Goal: Information Seeking & Learning: Learn about a topic

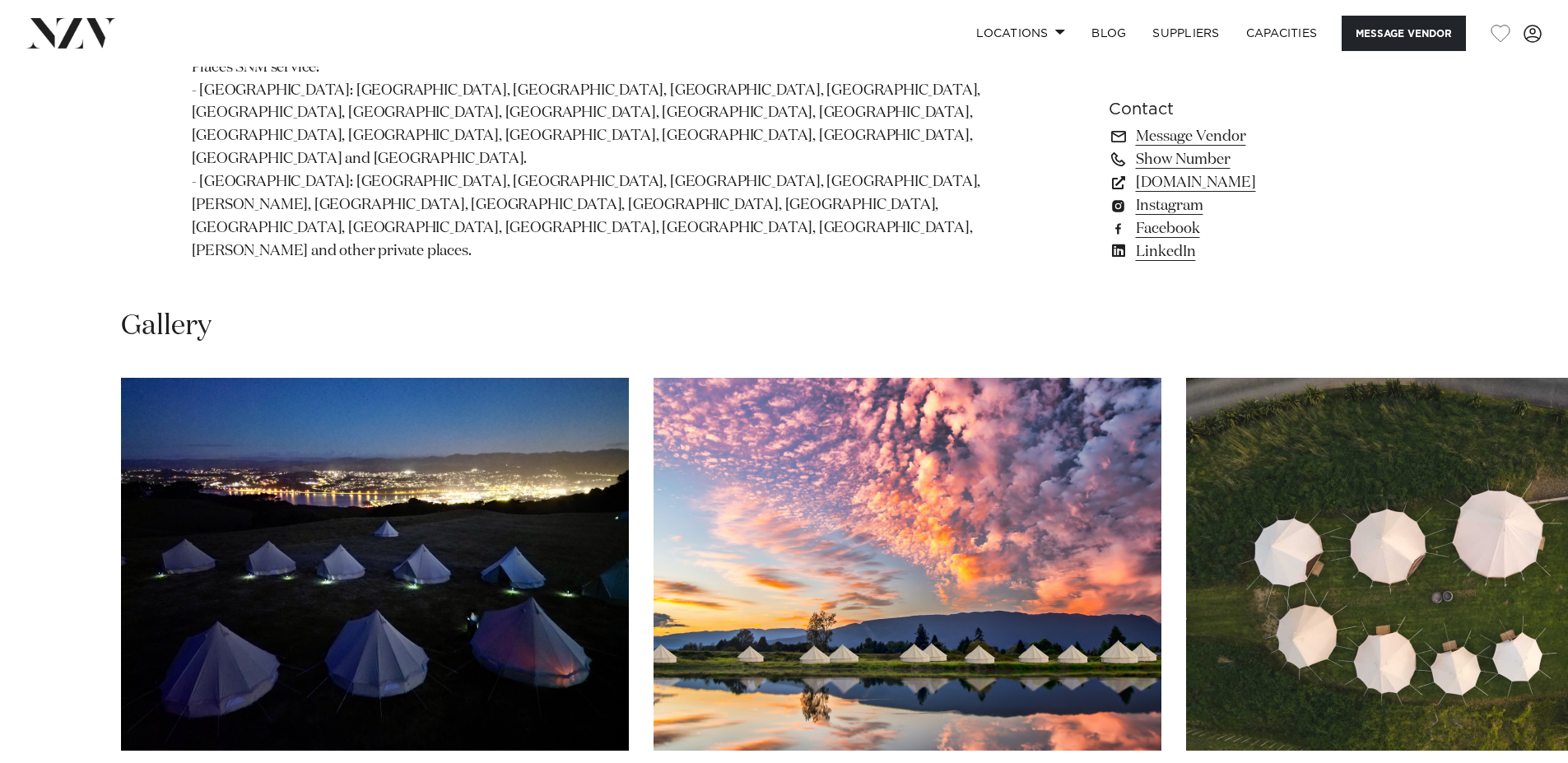
scroll to position [1283, 0]
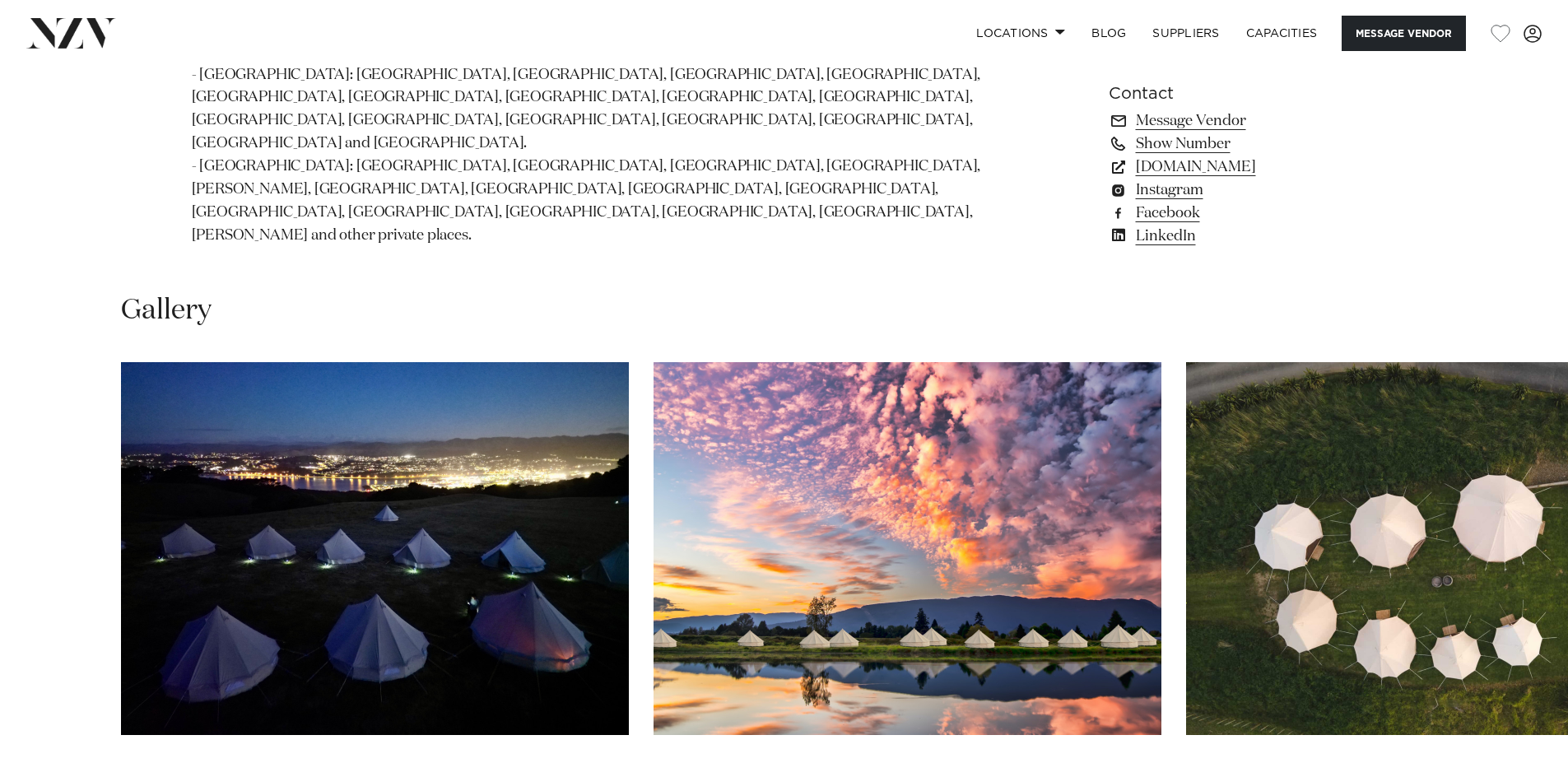
click at [419, 403] on img "1 / 28" at bounding box center [375, 548] width 508 height 373
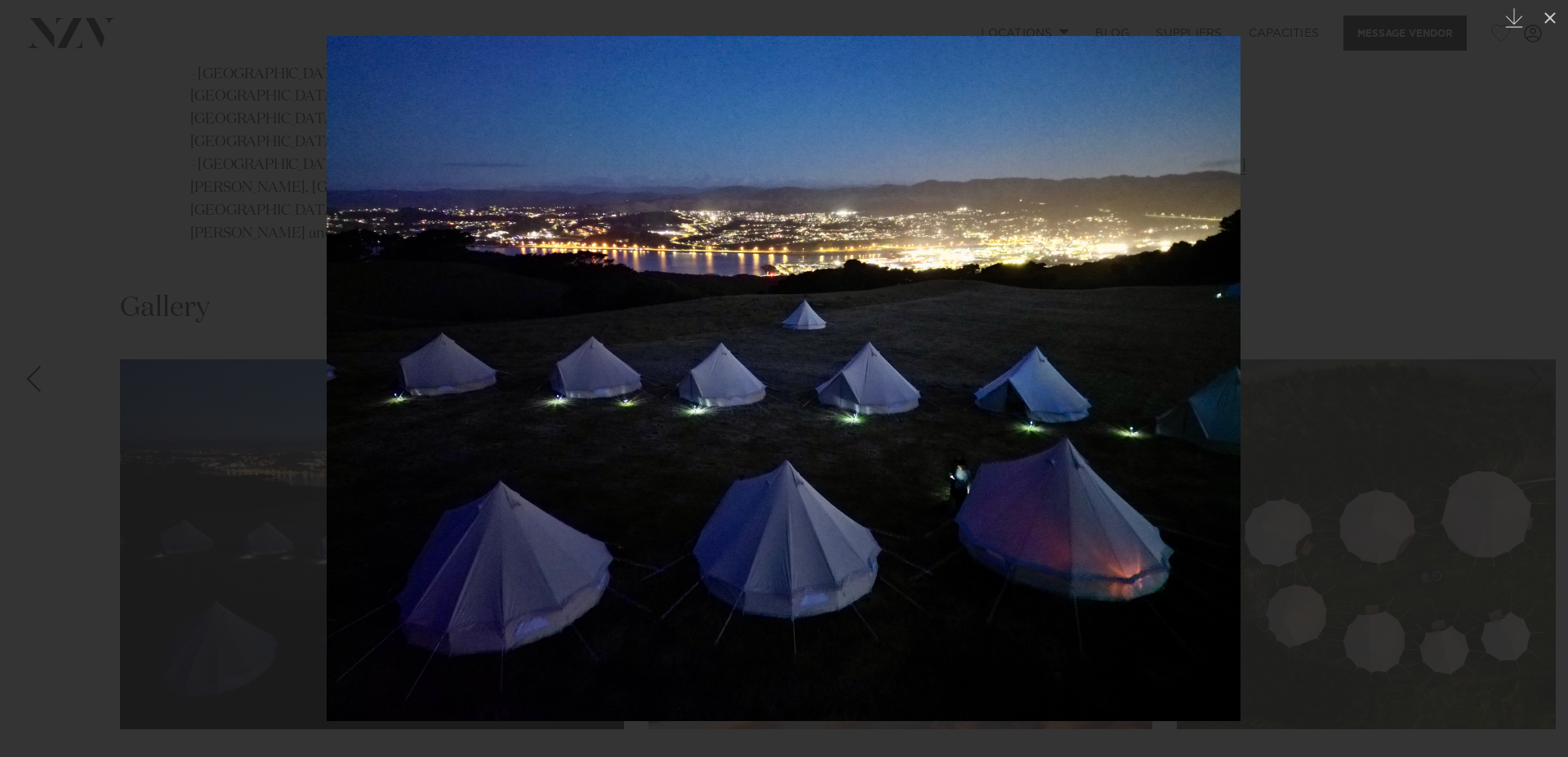
click at [1500, 342] on div at bounding box center [784, 378] width 1568 height 757
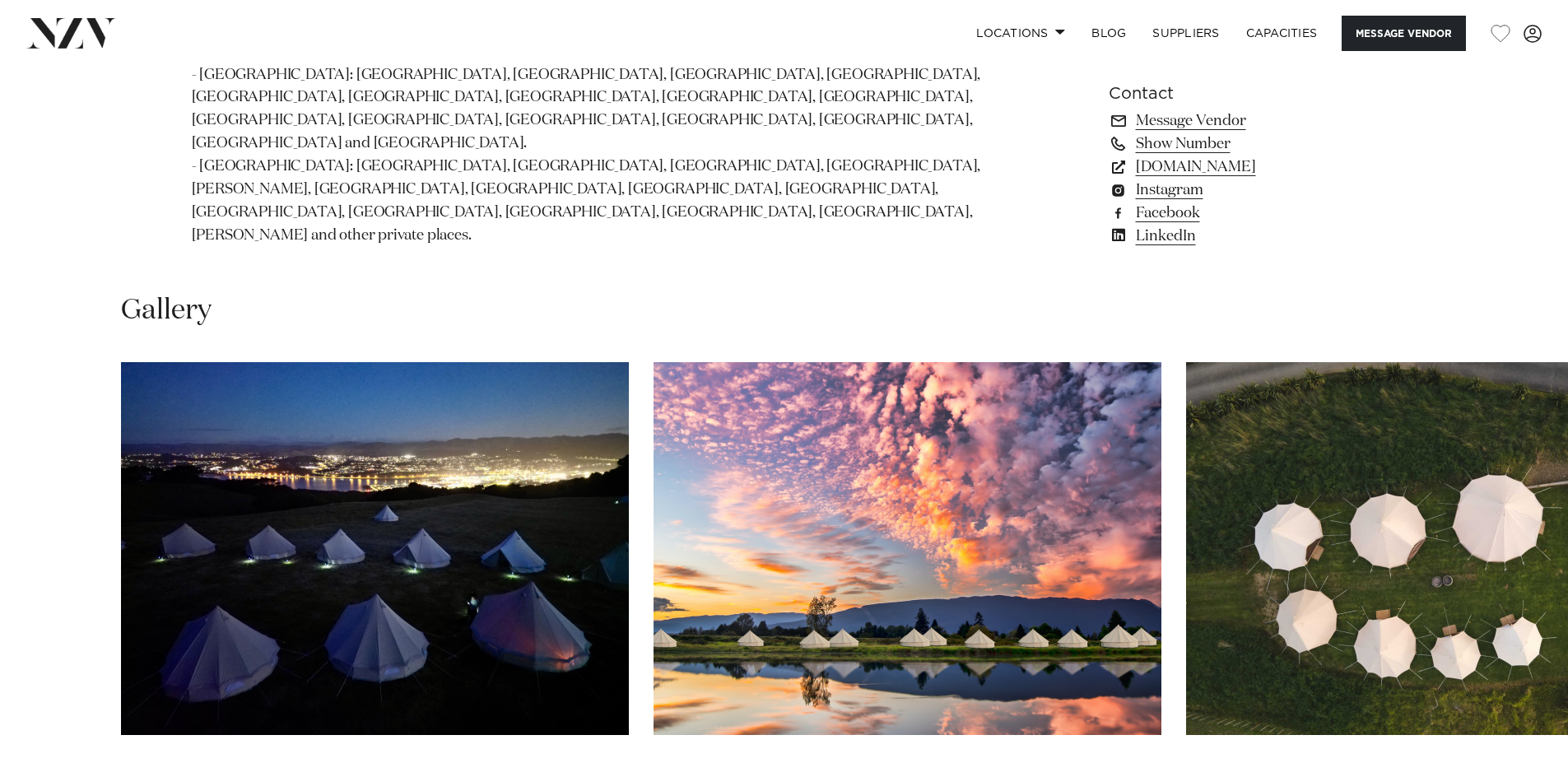
click at [1271, 430] on img "3 / 28" at bounding box center [1440, 548] width 508 height 373
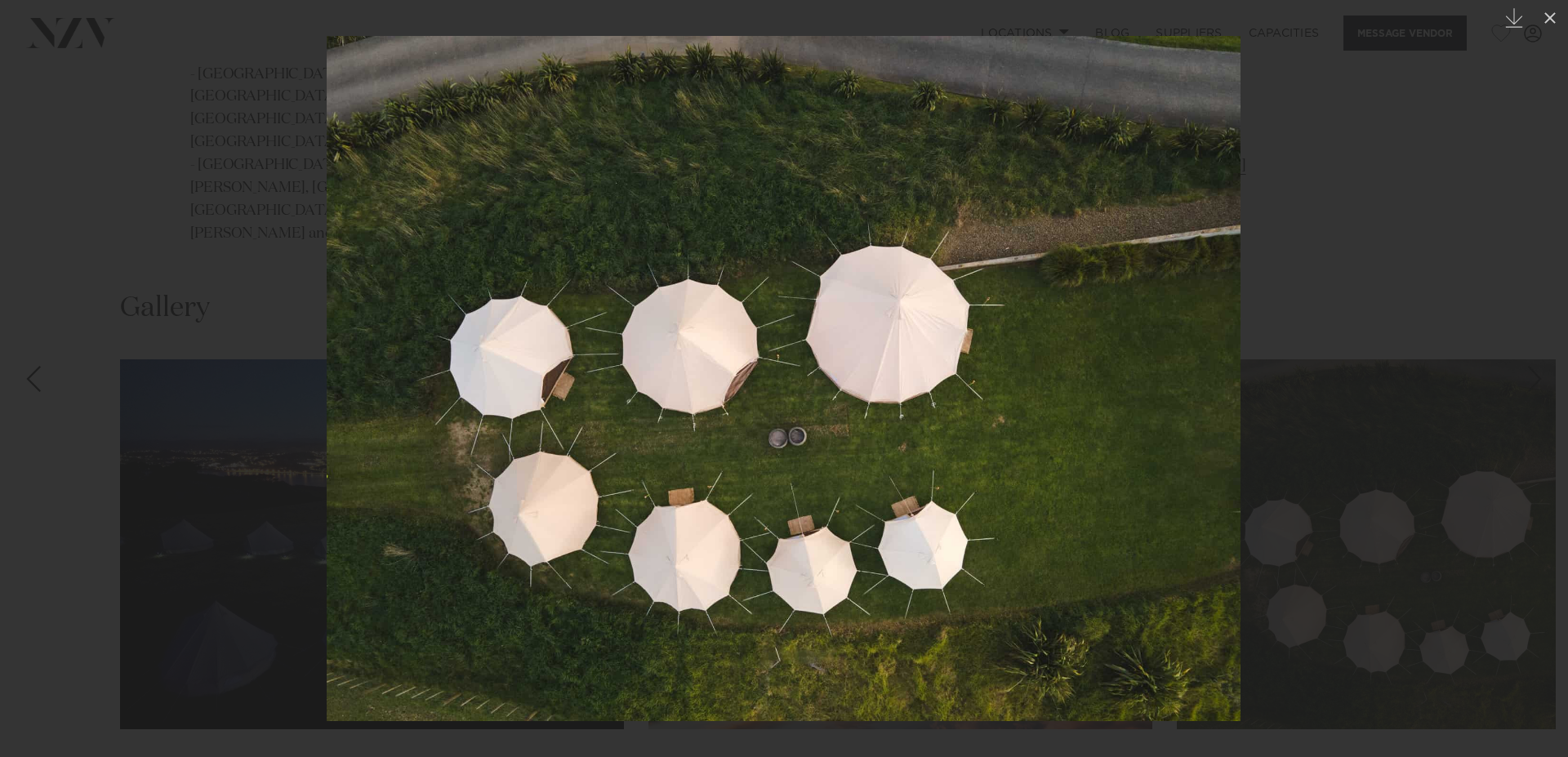
drag, startPoint x: 1098, startPoint y: 359, endPoint x: 1141, endPoint y: 377, distance: 46.6
click at [1110, 367] on img at bounding box center [783, 378] width 914 height 685
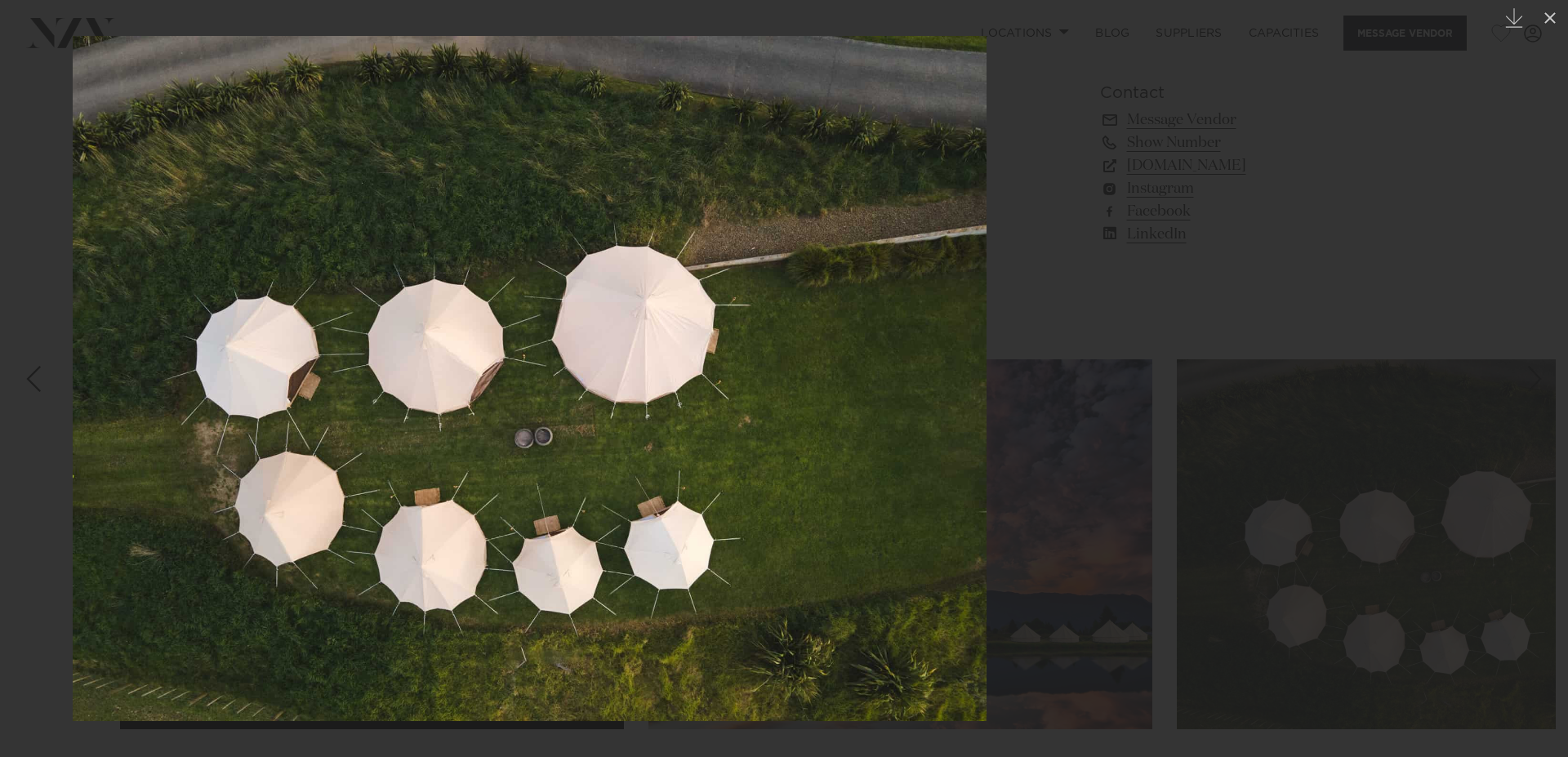
drag, startPoint x: 1236, startPoint y: 388, endPoint x: 967, endPoint y: 428, distance: 272.0
click at [967, 428] on div at bounding box center [530, 378] width 1568 height 757
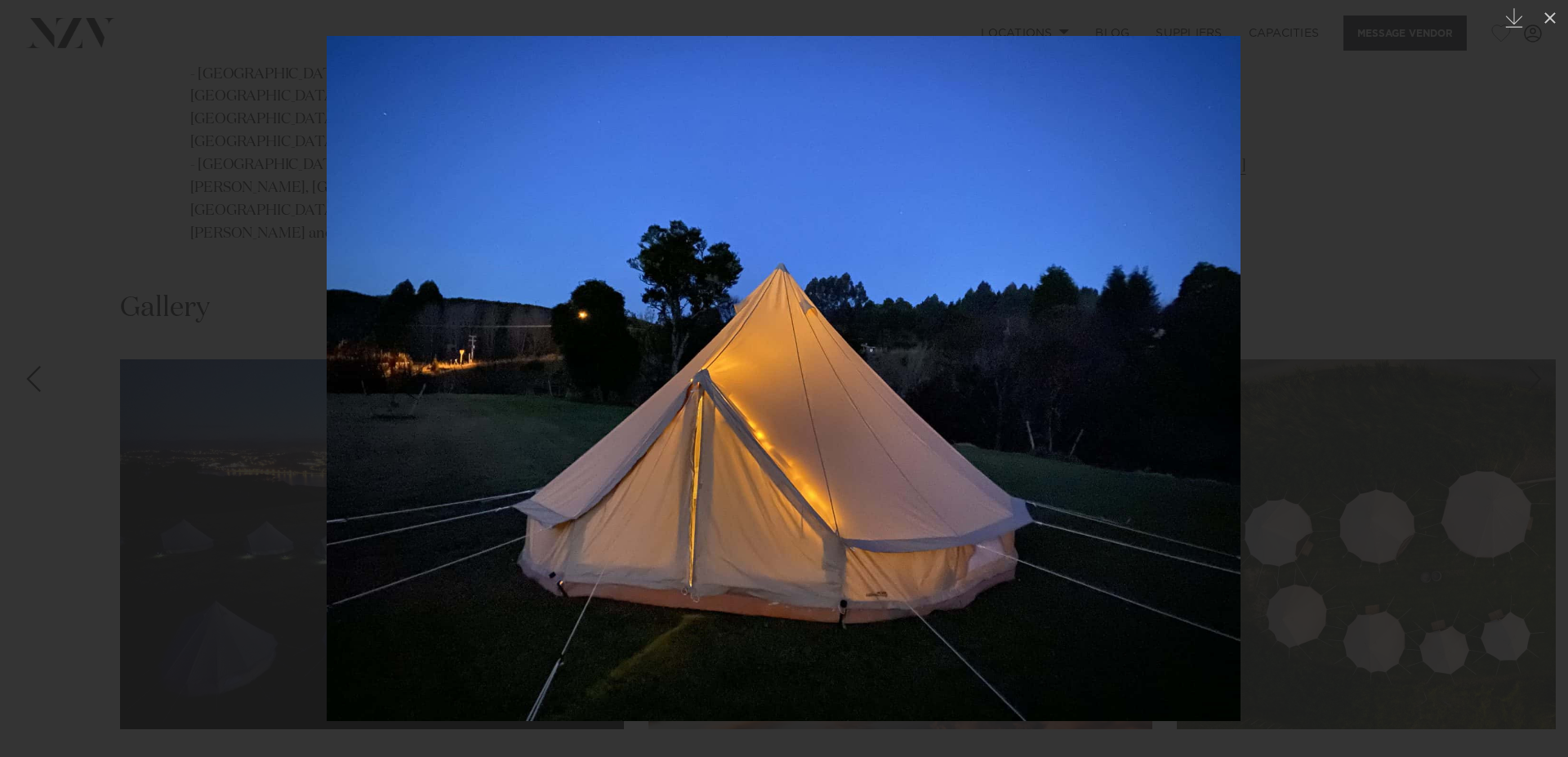
drag, startPoint x: 1166, startPoint y: 432, endPoint x: 810, endPoint y: 469, distance: 357.9
click at [883, 456] on img at bounding box center [783, 378] width 914 height 685
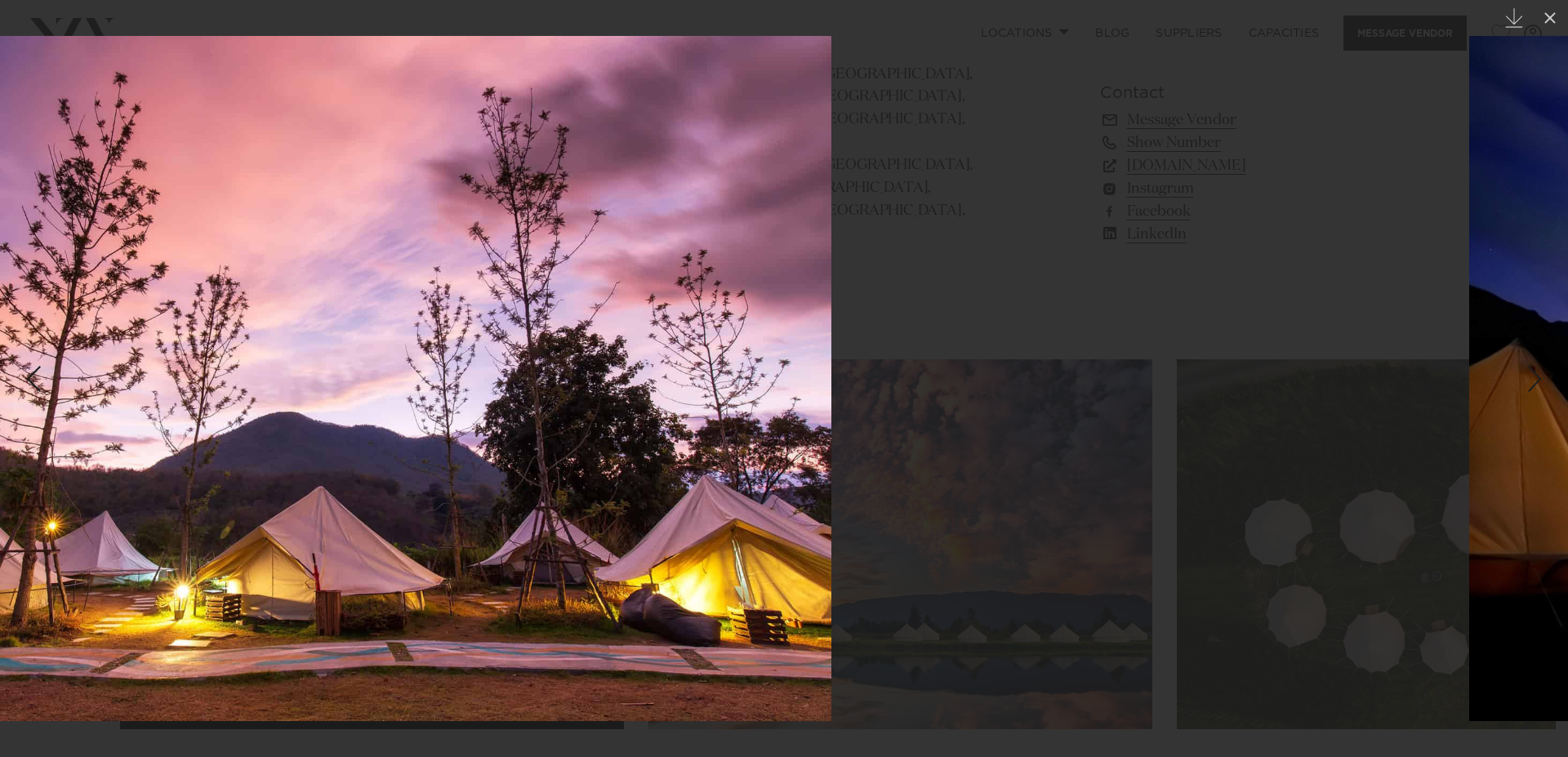
drag, startPoint x: 1070, startPoint y: 451, endPoint x: 564, endPoint y: 499, distance: 508.3
click at [574, 495] on img at bounding box center [317, 378] width 1028 height 685
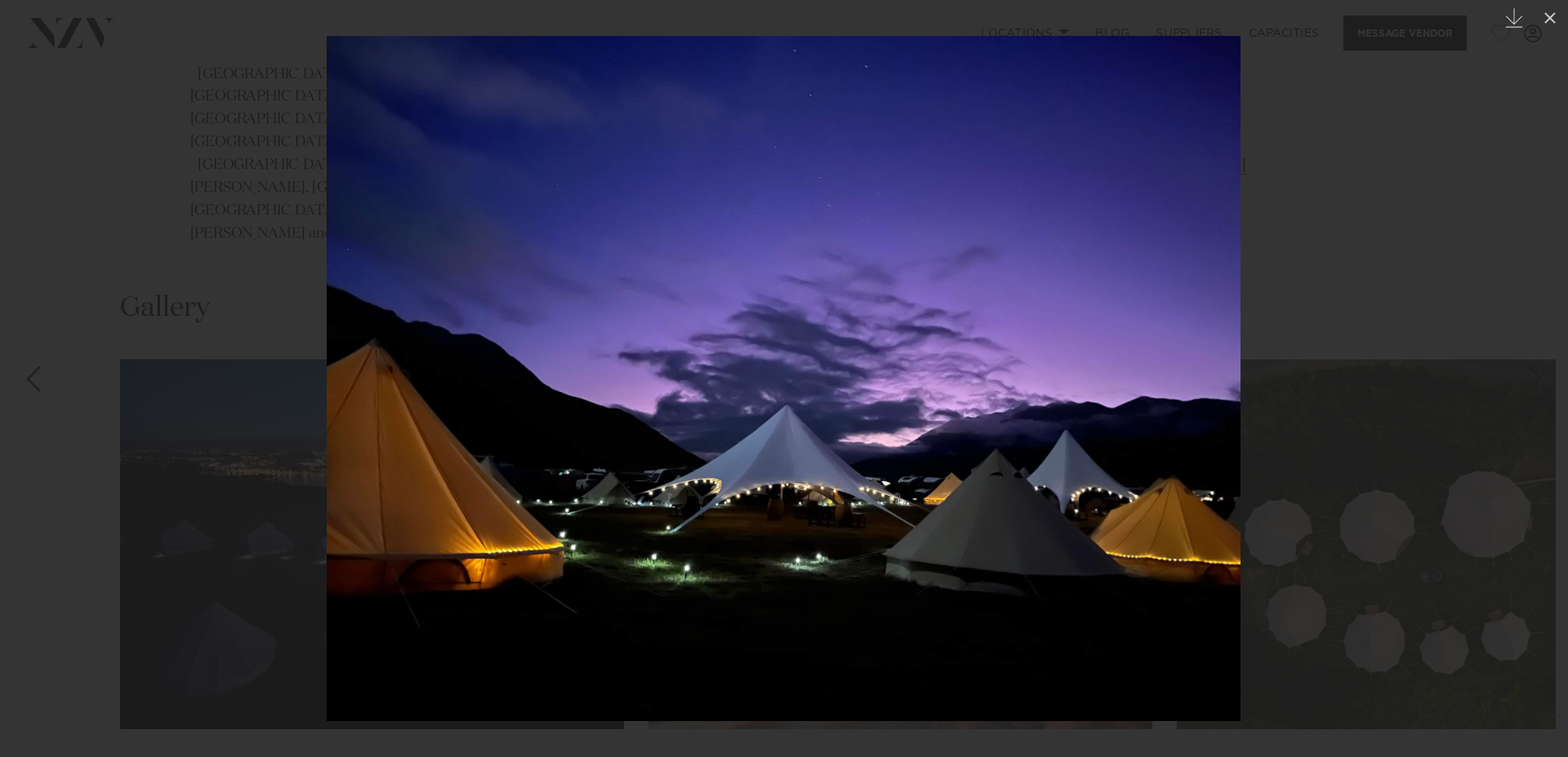
drag, startPoint x: 1045, startPoint y: 427, endPoint x: 508, endPoint y: 507, distance: 542.9
click at [517, 501] on img at bounding box center [783, 378] width 914 height 685
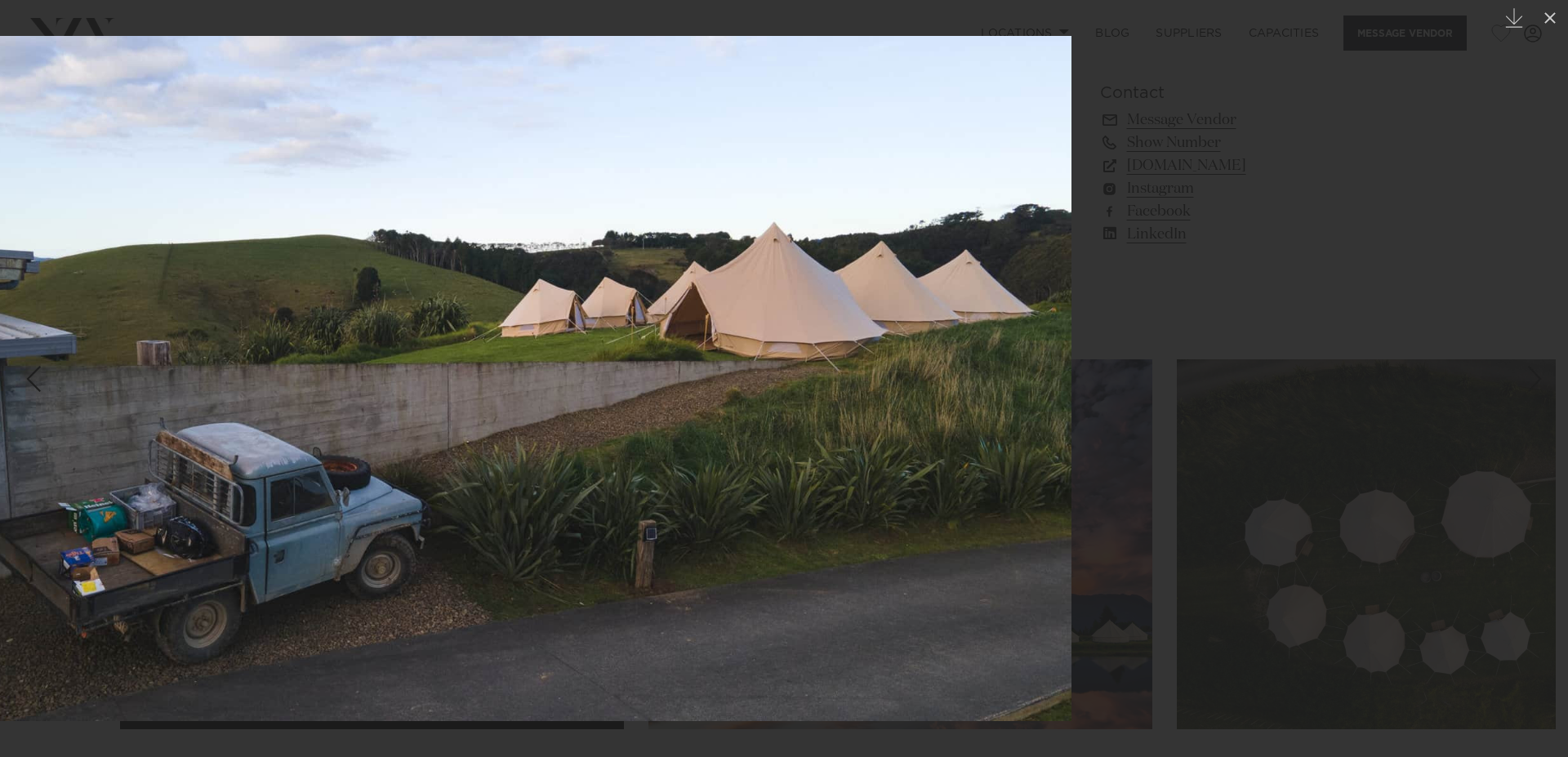
drag, startPoint x: 1089, startPoint y: 409, endPoint x: 574, endPoint y: 451, distance: 516.7
click at [574, 451] on img at bounding box center [461, 378] width 1218 height 685
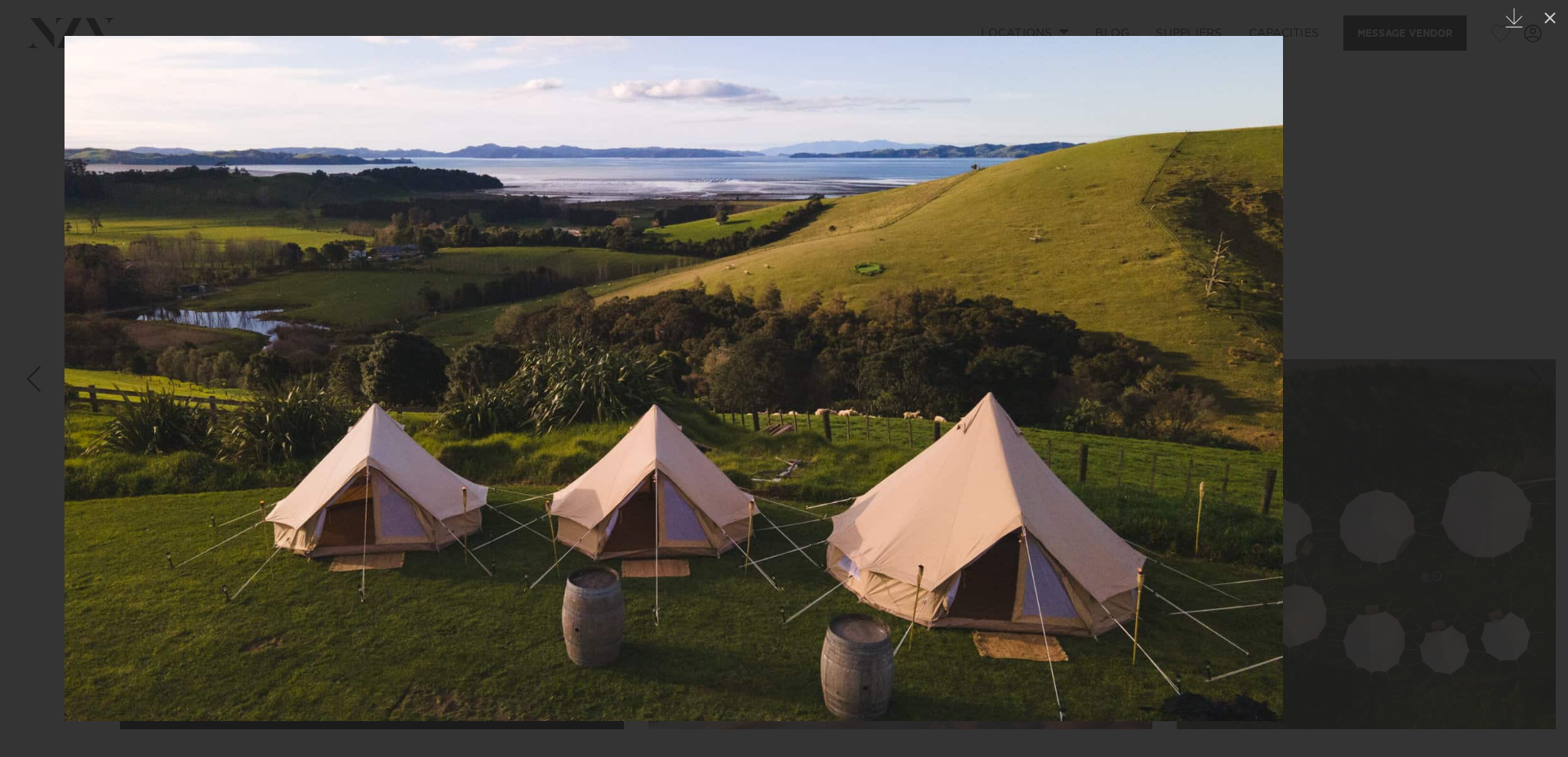
drag, startPoint x: 895, startPoint y: 463, endPoint x: 800, endPoint y: 465, distance: 95.0
click at [800, 465] on img at bounding box center [673, 378] width 1218 height 685
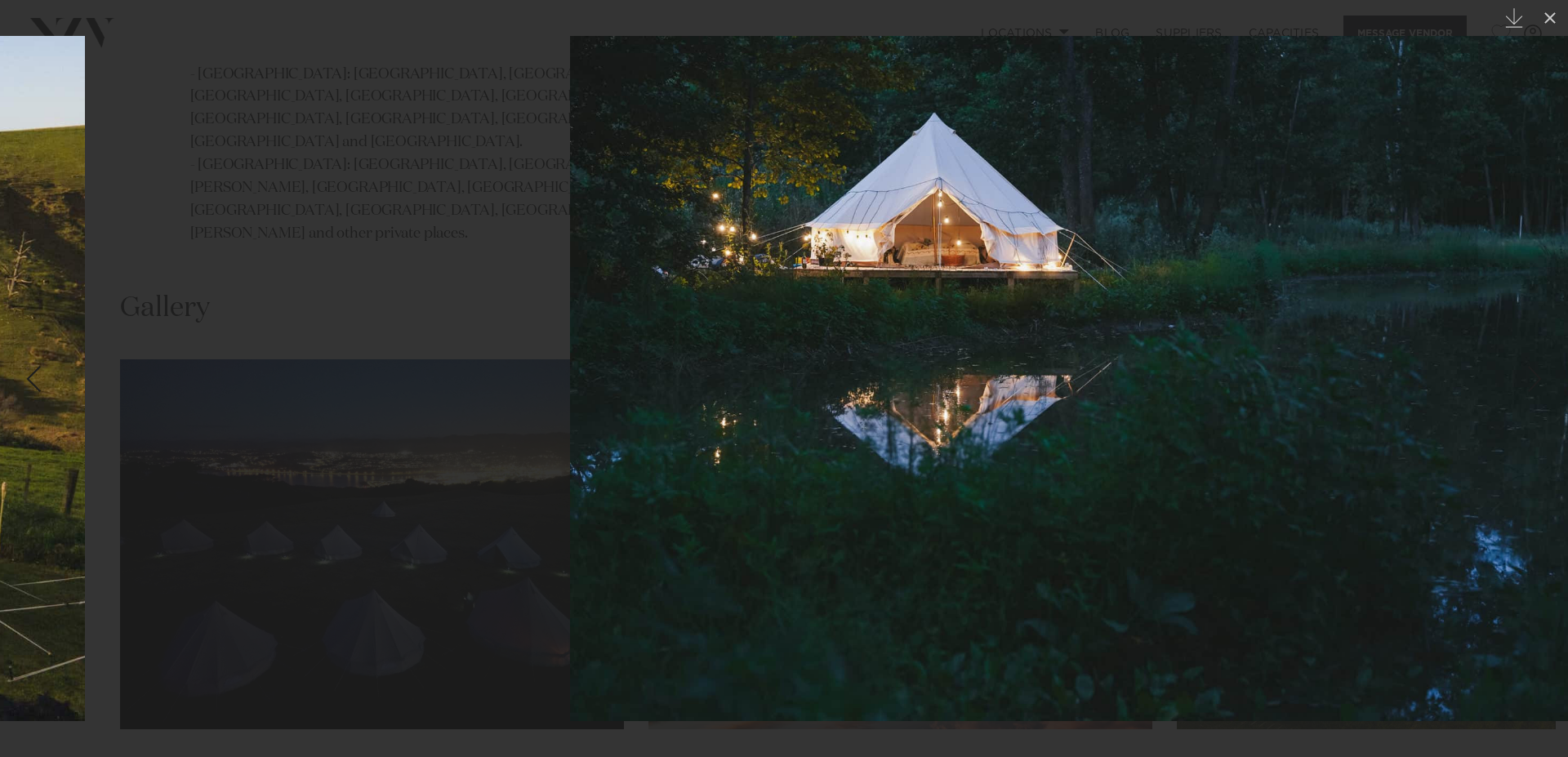
drag, startPoint x: 810, startPoint y: 461, endPoint x: 1147, endPoint y: 491, distance: 338.3
click at [1147, 491] on img at bounding box center [1083, 378] width 1028 height 685
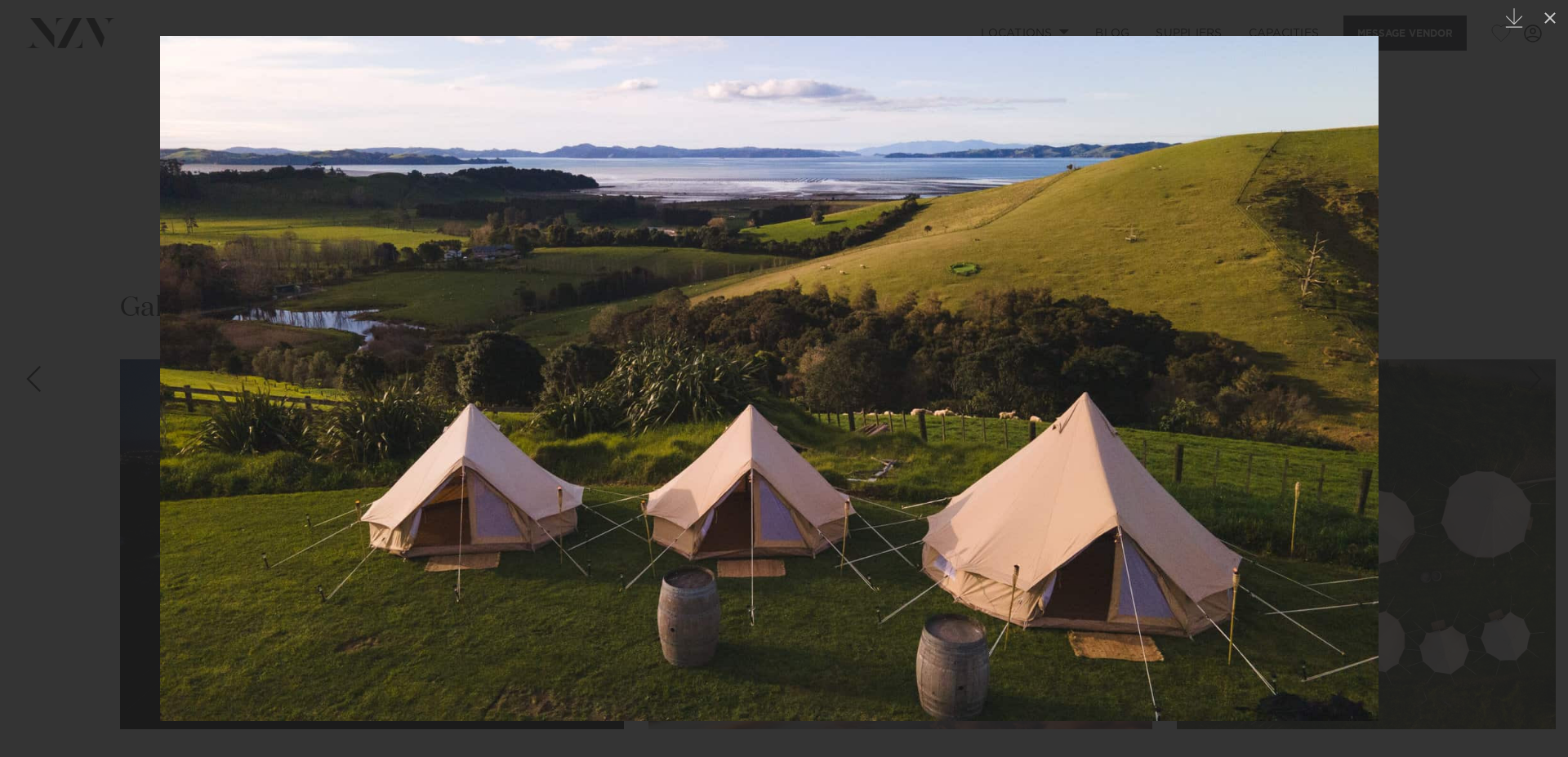
drag, startPoint x: 1147, startPoint y: 491, endPoint x: 777, endPoint y: 488, distance: 370.0
click at [777, 488] on img at bounding box center [768, 378] width 1218 height 685
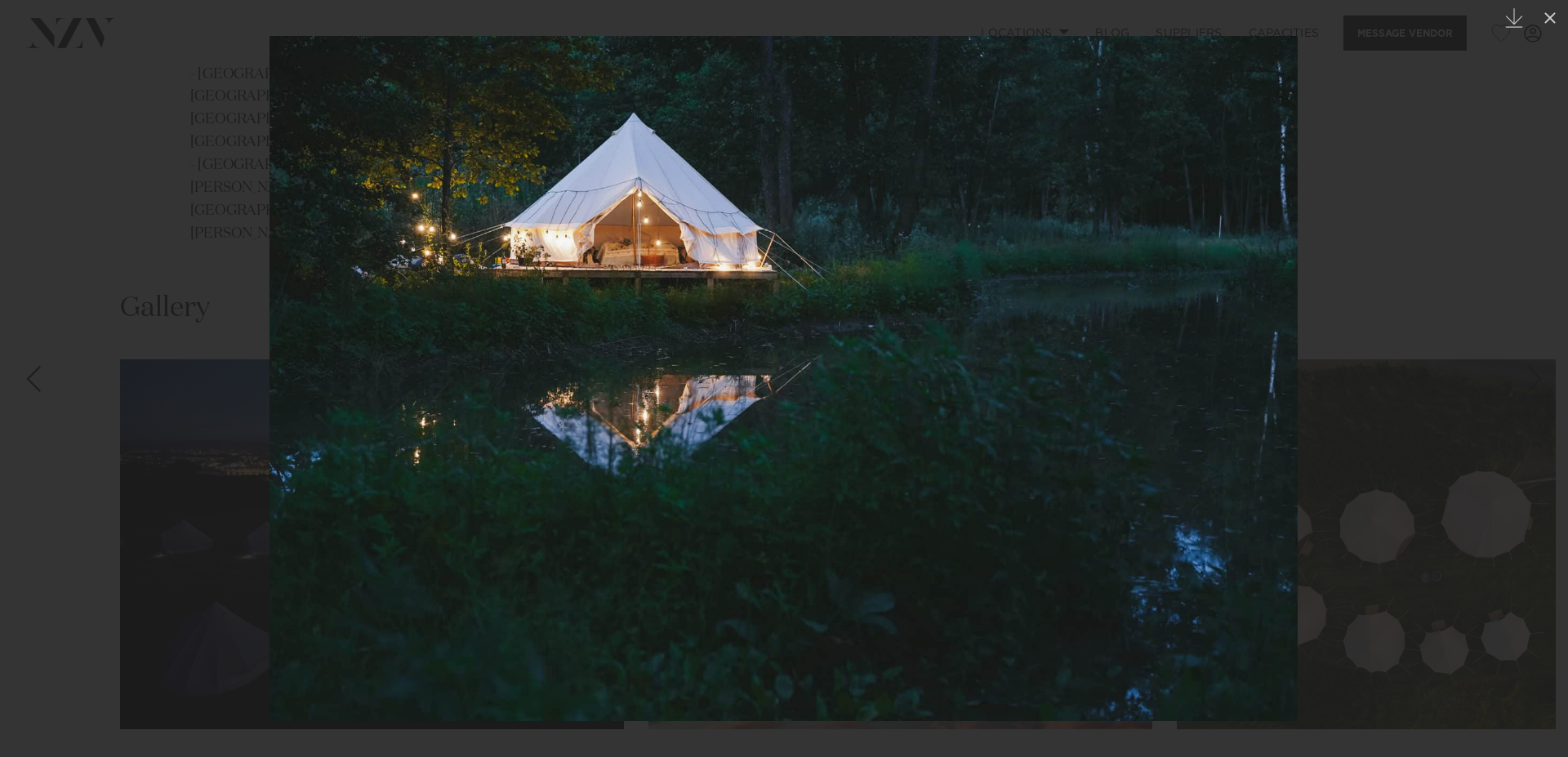
drag, startPoint x: 1057, startPoint y: 501, endPoint x: 626, endPoint y: 545, distance: 433.2
click at [700, 516] on img at bounding box center [783, 378] width 1028 height 685
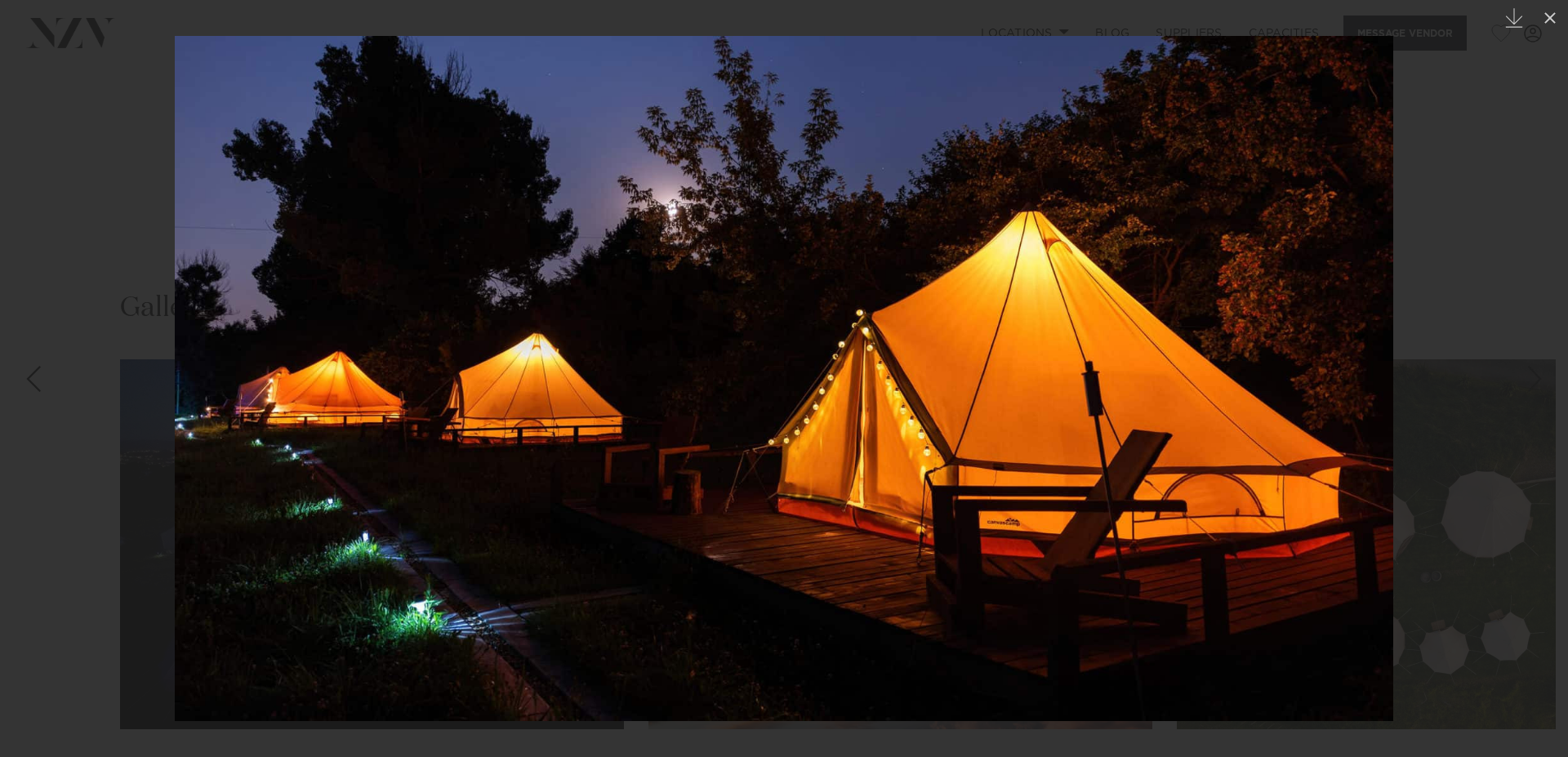
drag, startPoint x: 1042, startPoint y: 504, endPoint x: 591, endPoint y: 559, distance: 454.3
click at [691, 545] on img at bounding box center [784, 378] width 1218 height 685
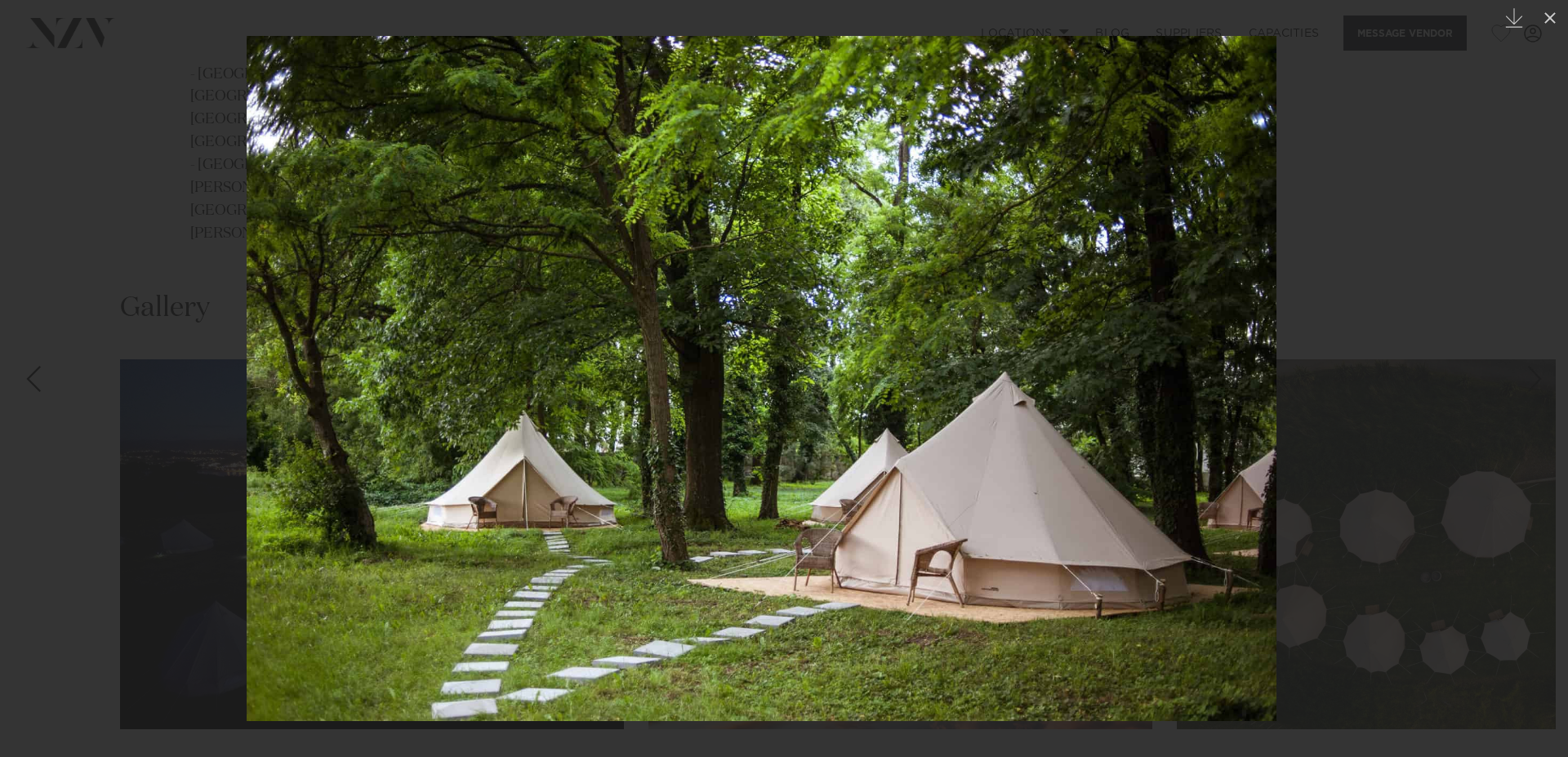
drag, startPoint x: 970, startPoint y: 537, endPoint x: 392, endPoint y: 627, distance: 585.0
click at [459, 611] on img at bounding box center [761, 378] width 1030 height 685
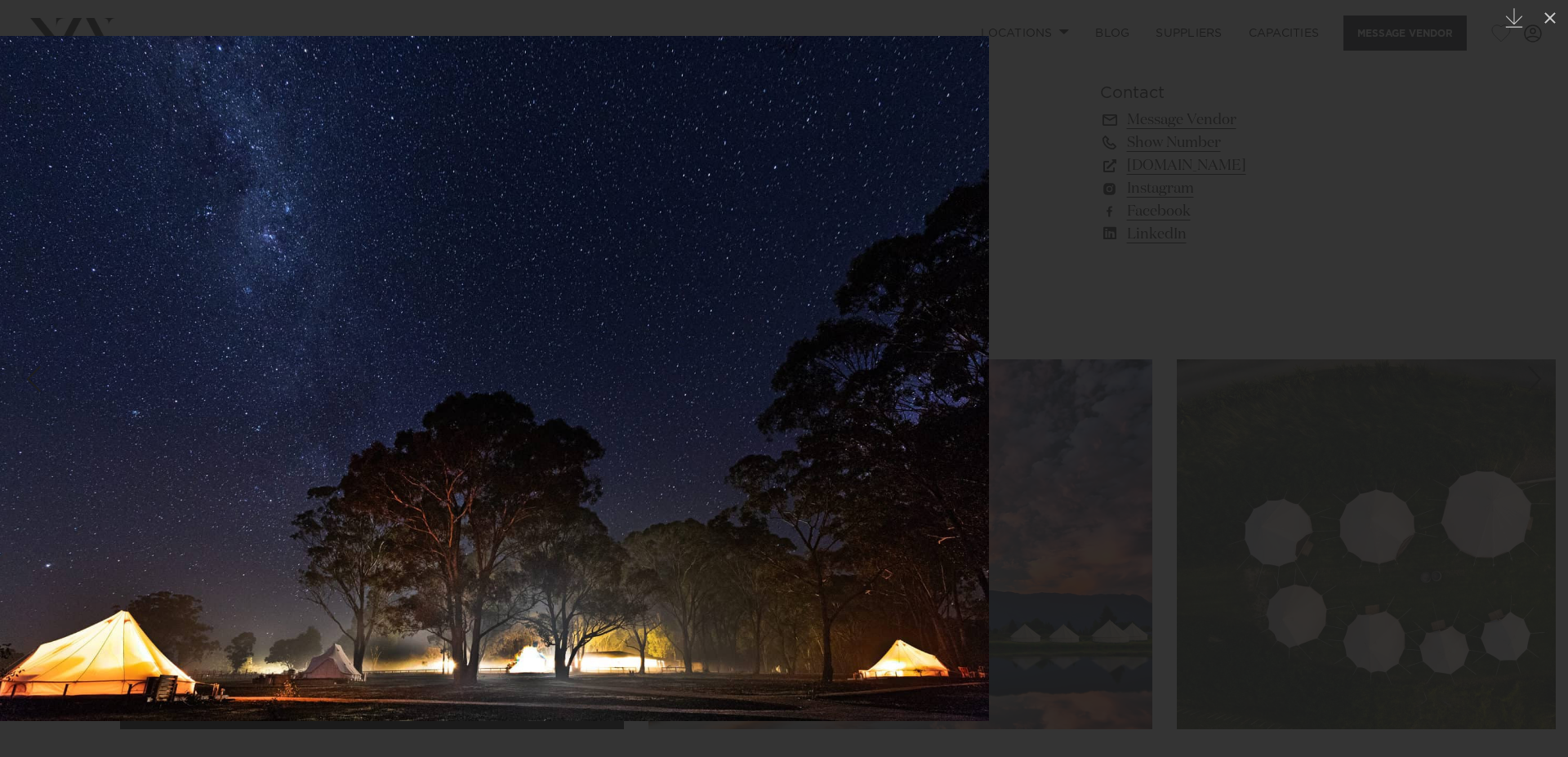
drag, startPoint x: 1066, startPoint y: 483, endPoint x: 358, endPoint y: 629, distance: 722.9
click at [454, 597] on img at bounding box center [481, 378] width 1016 height 685
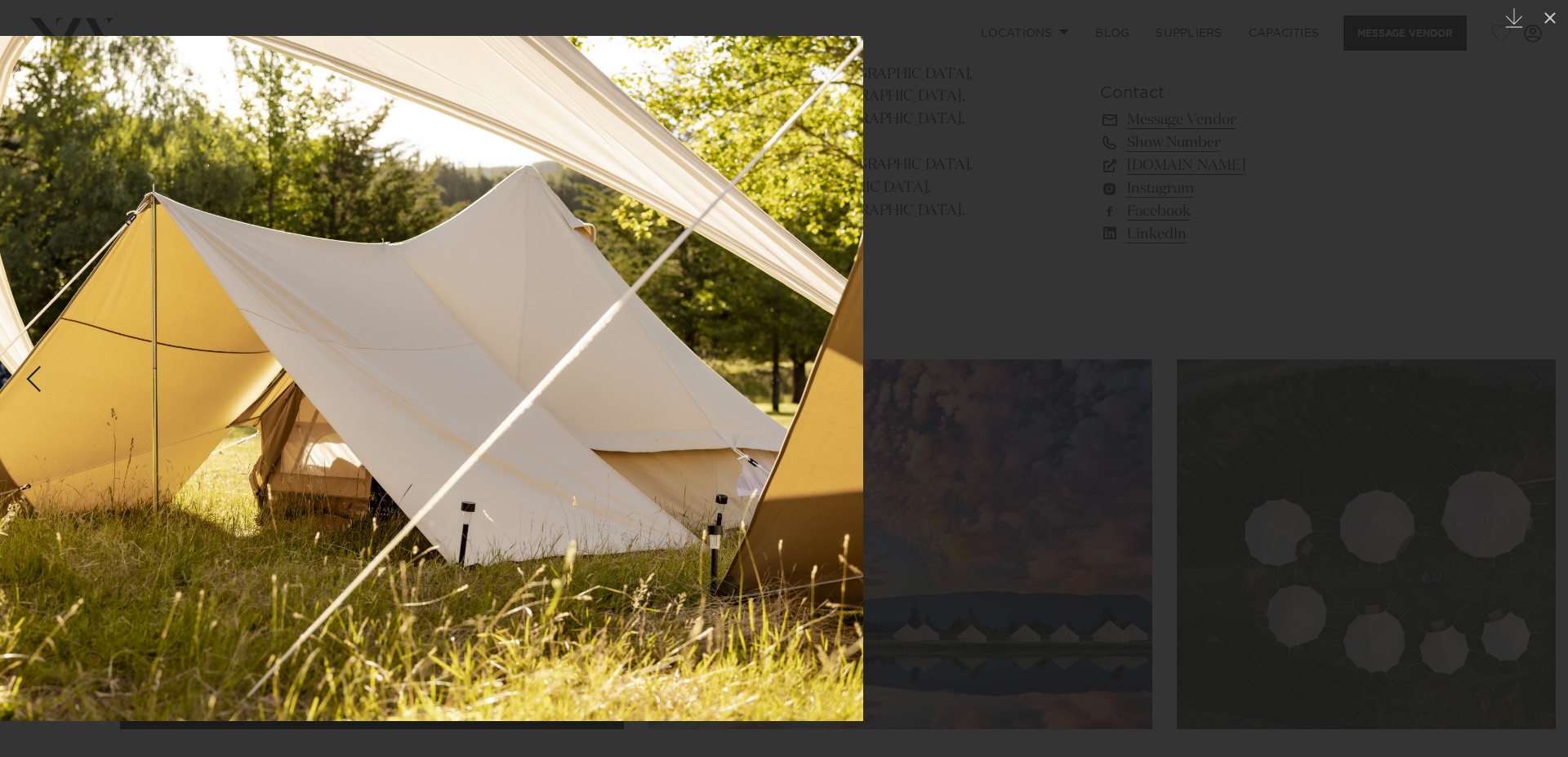
drag, startPoint x: 1135, startPoint y: 449, endPoint x: 618, endPoint y: 458, distance: 517.1
click at [618, 458] on img at bounding box center [349, 378] width 1027 height 685
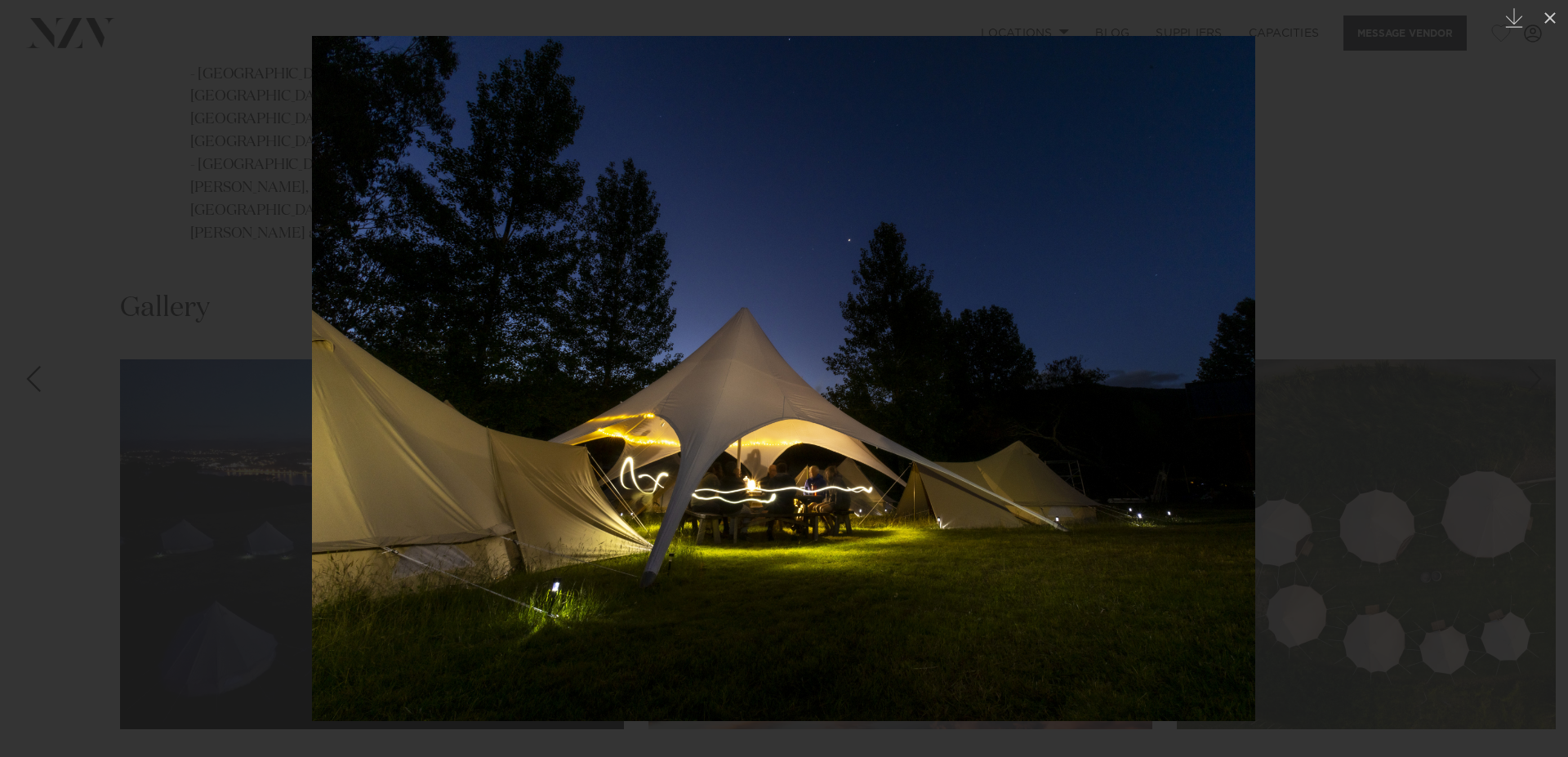
drag, startPoint x: 1136, startPoint y: 452, endPoint x: 488, endPoint y: 496, distance: 649.5
click at [641, 474] on img at bounding box center [784, 378] width 943 height 685
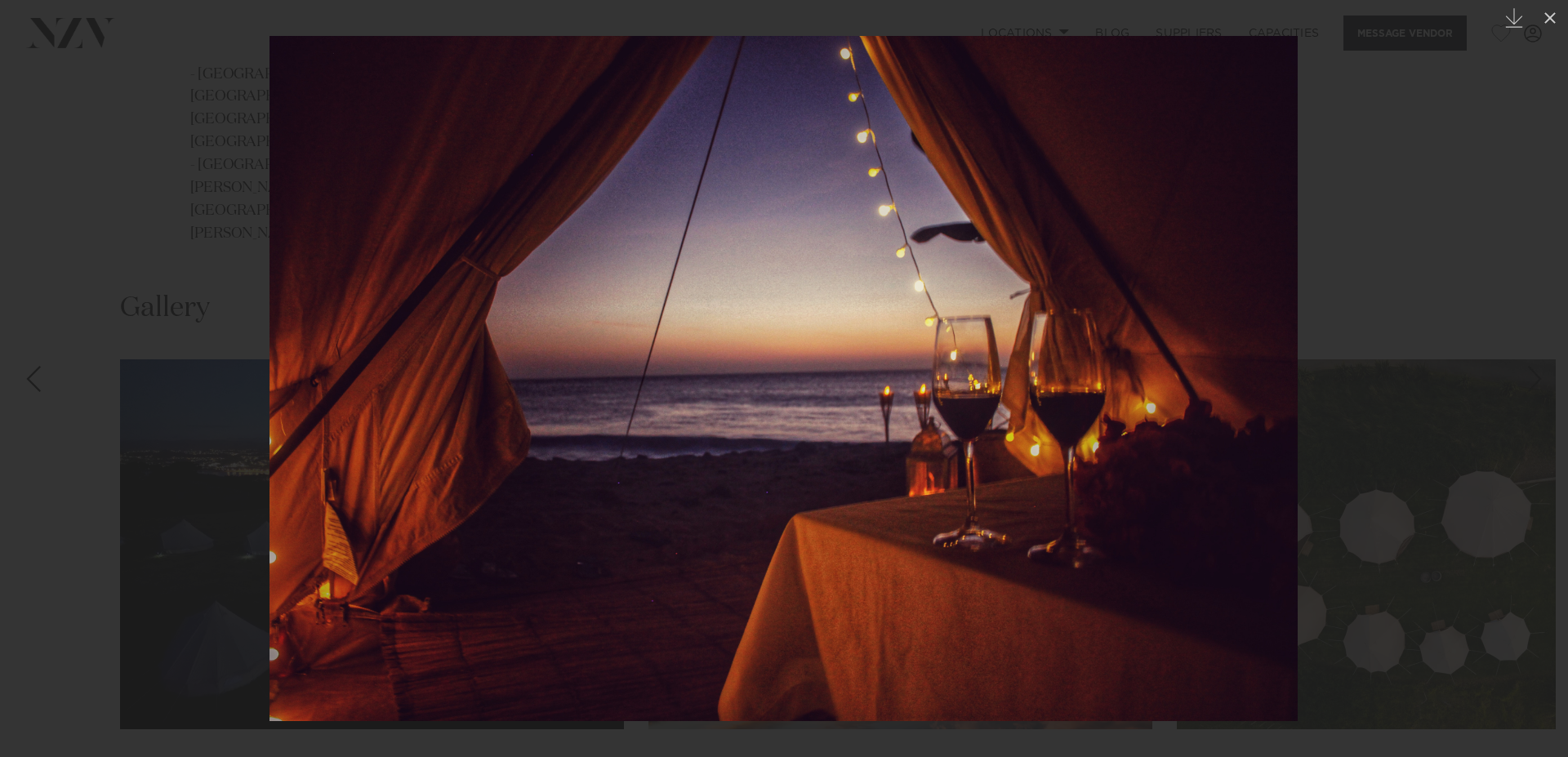
drag, startPoint x: 967, startPoint y: 486, endPoint x: 142, endPoint y: 563, distance: 828.6
click at [269, 534] on img at bounding box center [783, 378] width 1028 height 685
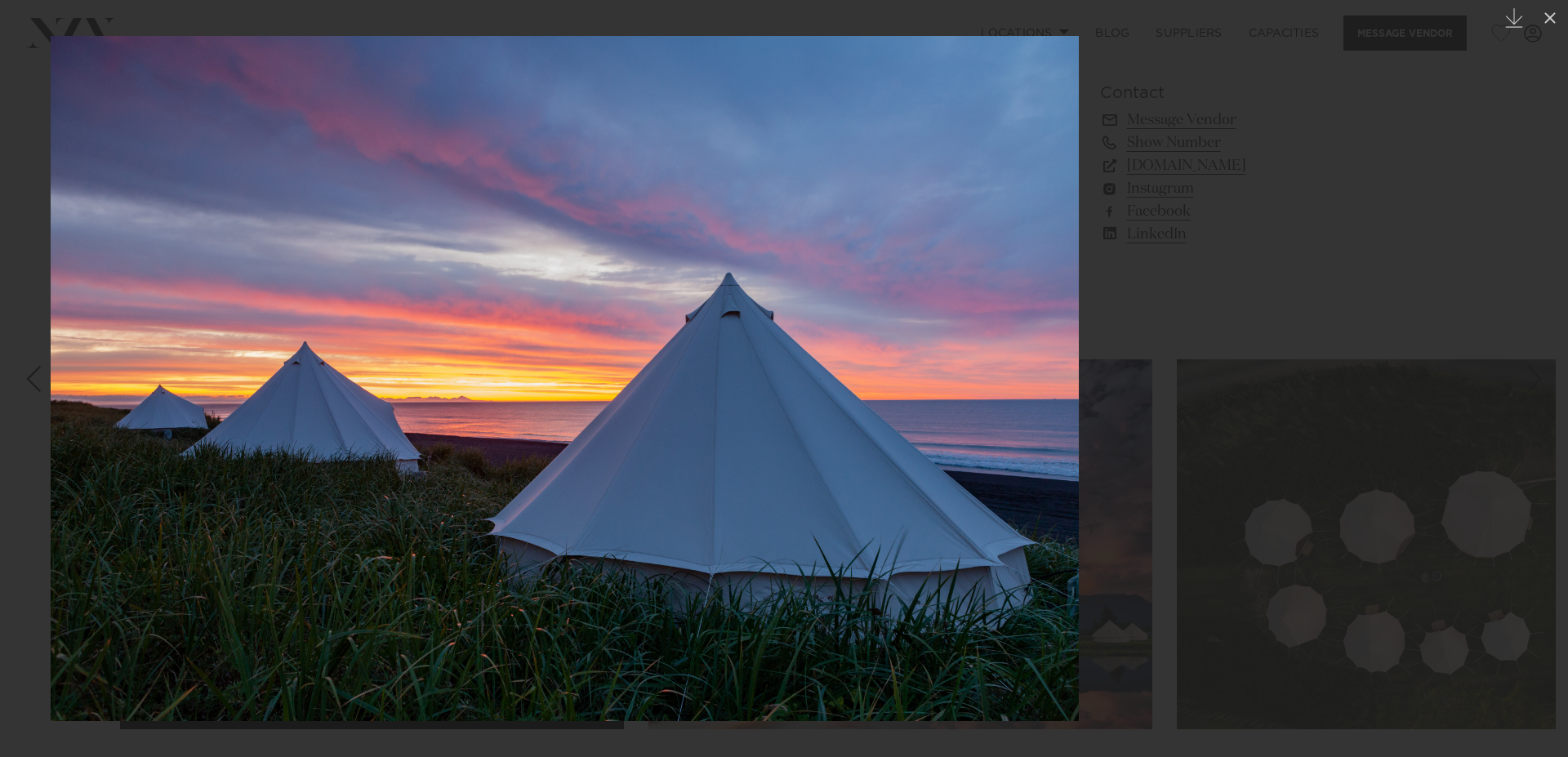
drag, startPoint x: 1097, startPoint y: 218, endPoint x: 984, endPoint y: 274, distance: 126.1
click at [984, 274] on img at bounding box center [564, 378] width 1028 height 685
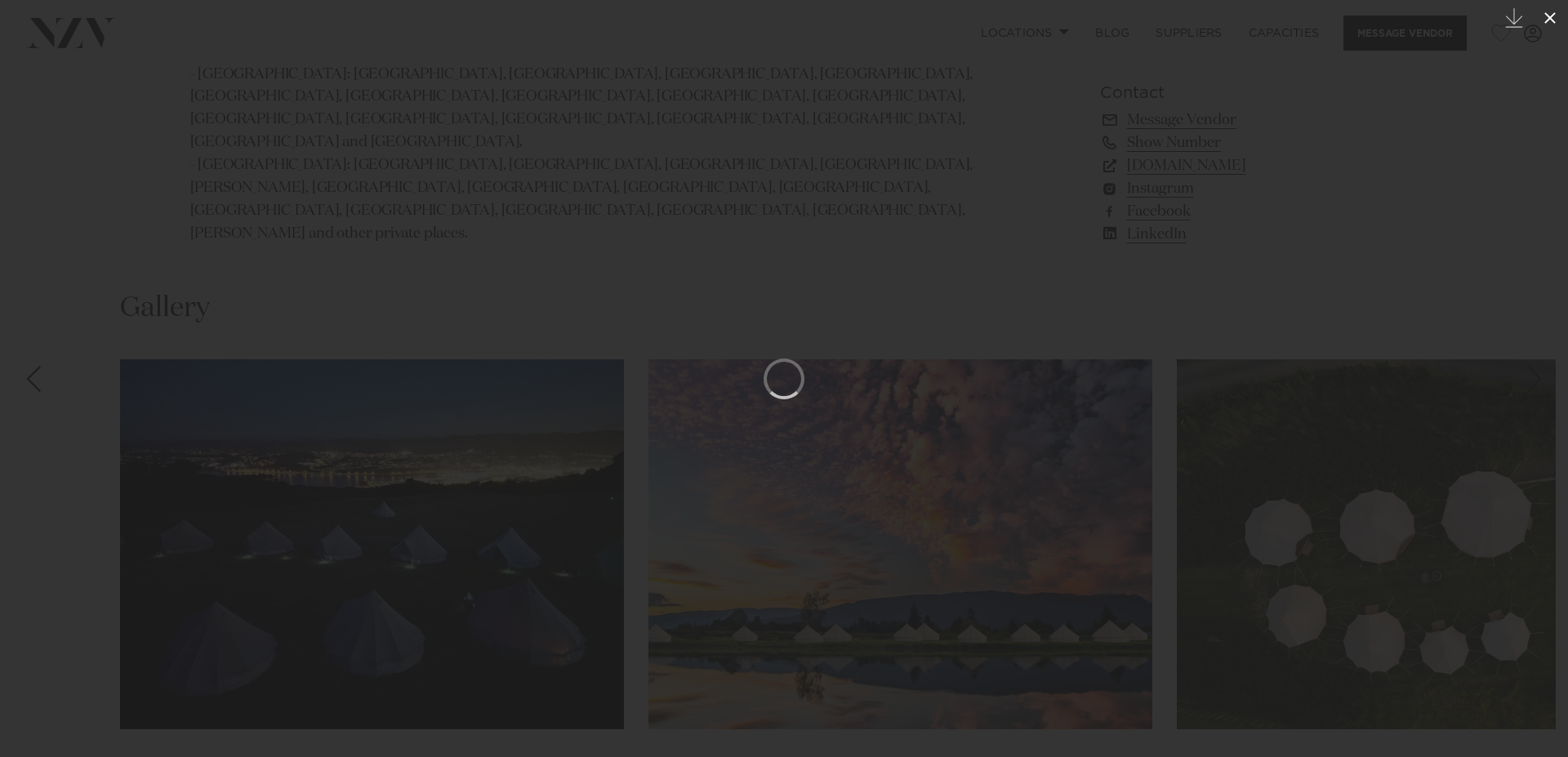
click at [1555, 21] on button at bounding box center [1550, 18] width 36 height 36
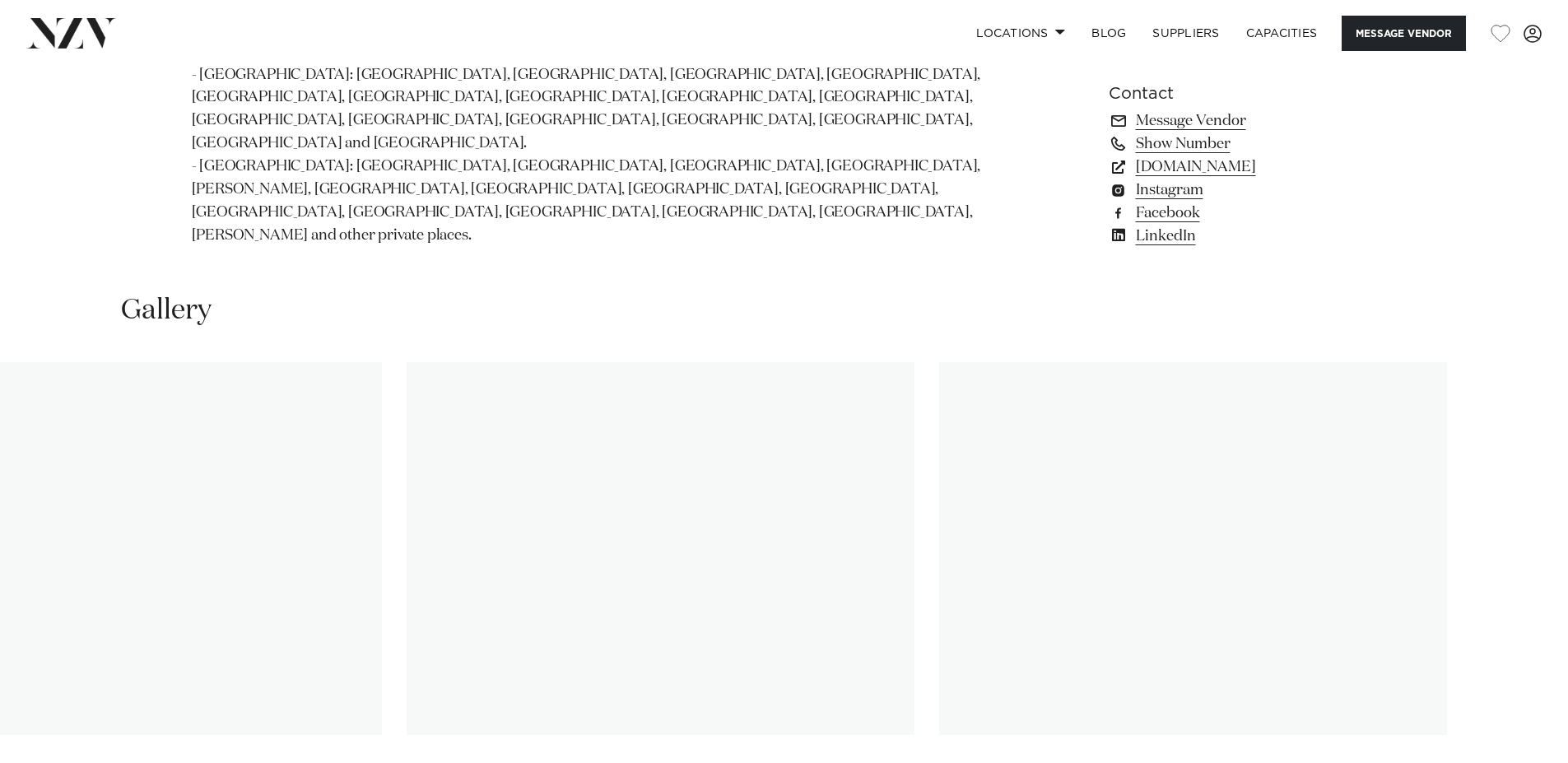
click at [1479, 655] on swiper-container at bounding box center [784, 588] width 1568 height 451
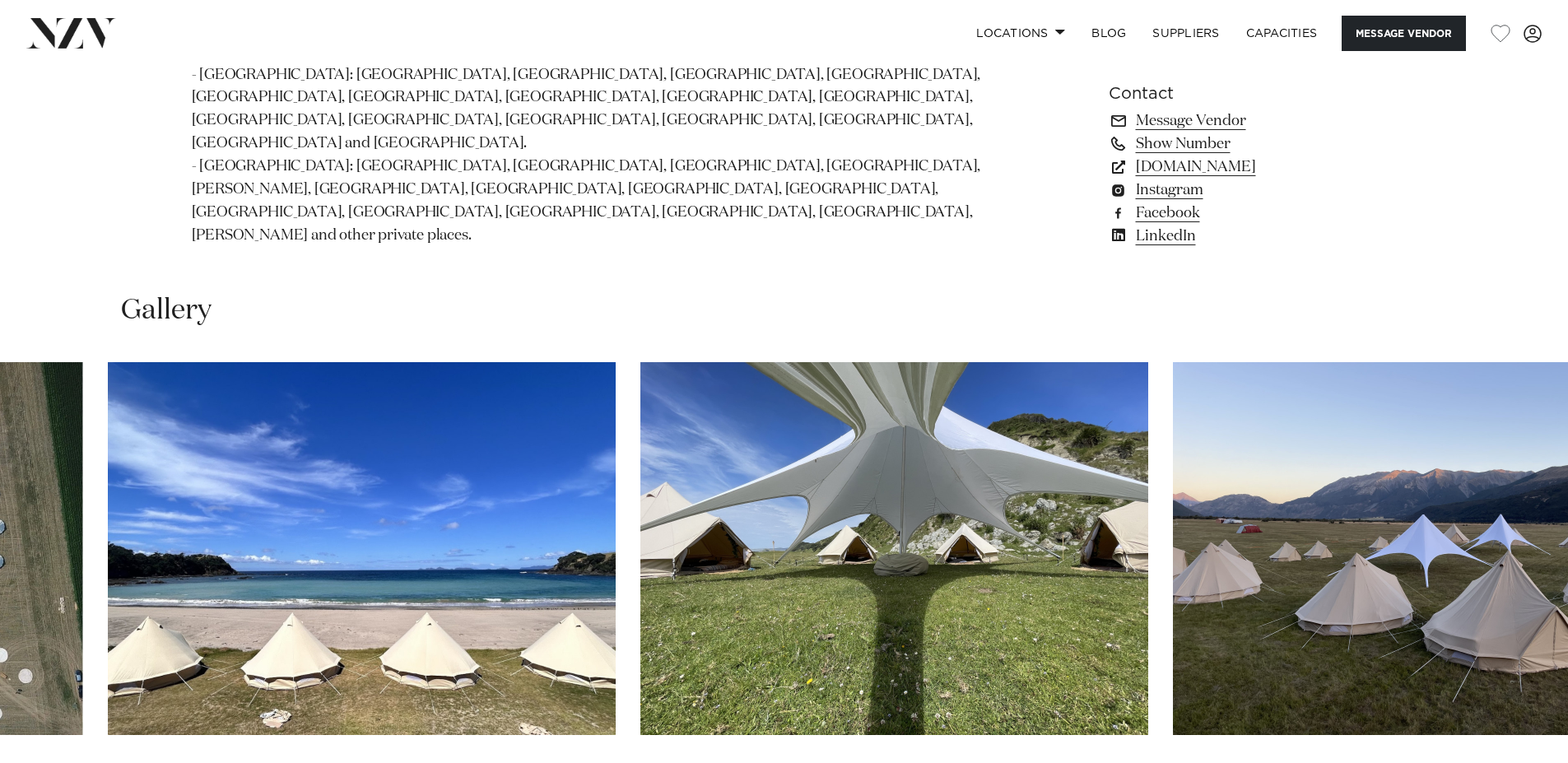
click at [1567, 762] on html "Locations [GEOGRAPHIC_DATA] [GEOGRAPHIC_DATA] [GEOGRAPHIC_DATA] [GEOGRAPHIC_DAT…" at bounding box center [784, 600] width 1568 height 3767
